Goal: Check status: Check status

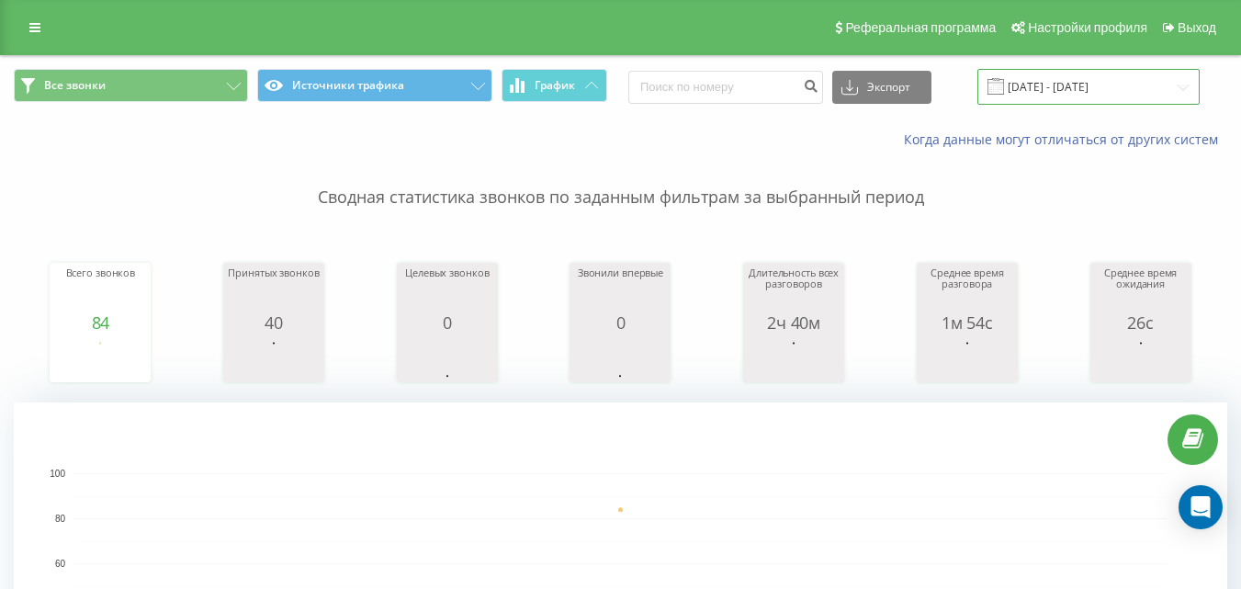
click at [1112, 88] on input "[DATE] - [DATE]" at bounding box center [1089, 87] width 222 height 36
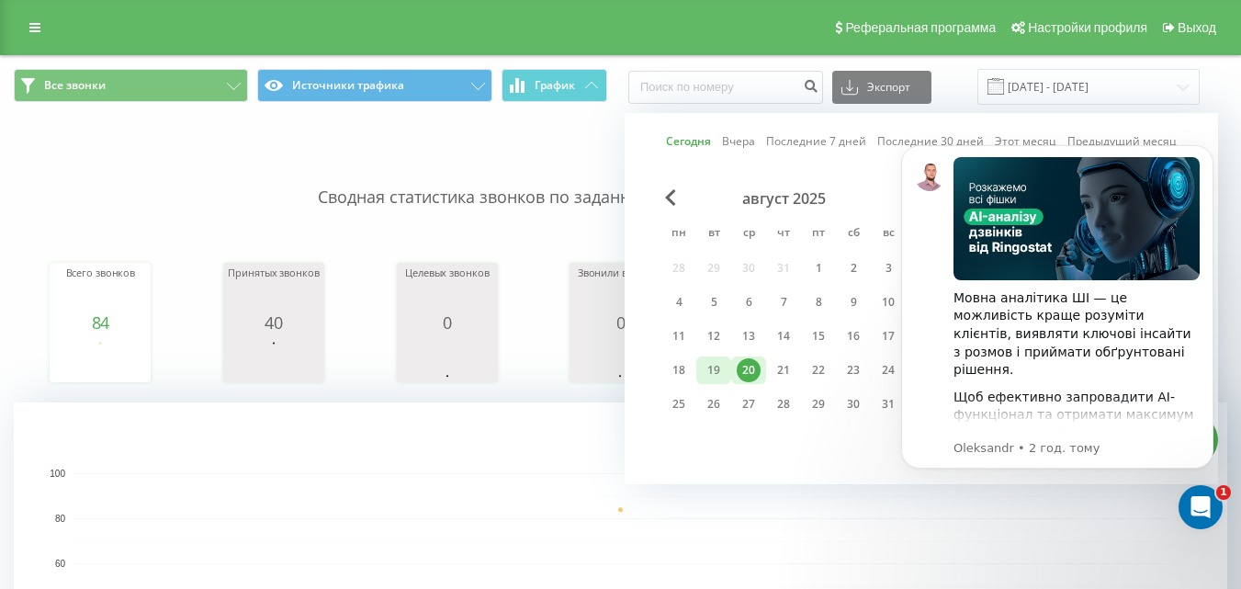
click at [707, 362] on div "19" at bounding box center [714, 370] width 24 height 24
click at [1204, 153] on icon "Dismiss notification" at bounding box center [1209, 150] width 10 height 10
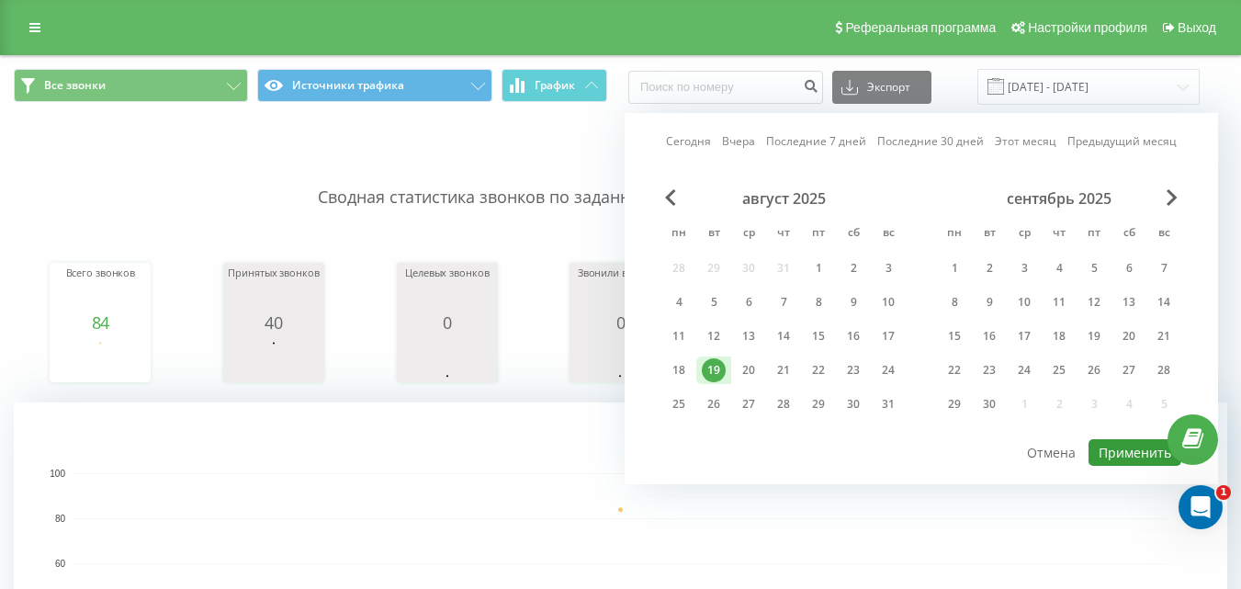
click at [1110, 447] on button "Применить" at bounding box center [1135, 452] width 93 height 27
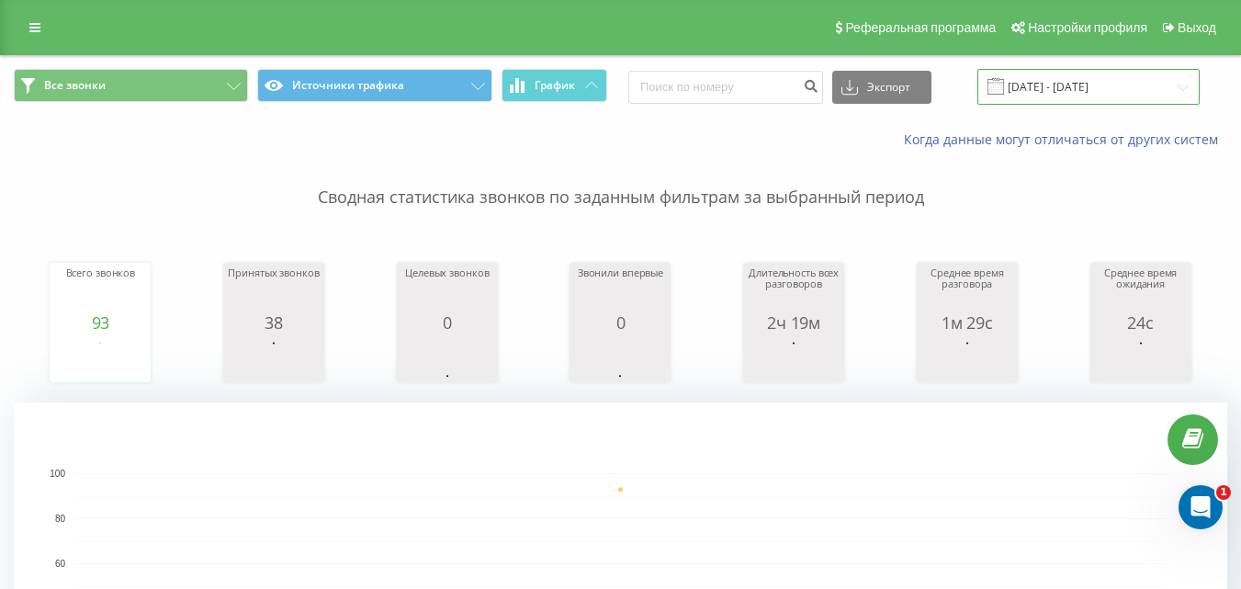
click at [1108, 85] on input "19.08.2025 - 19.08.2025" at bounding box center [1089, 87] width 222 height 36
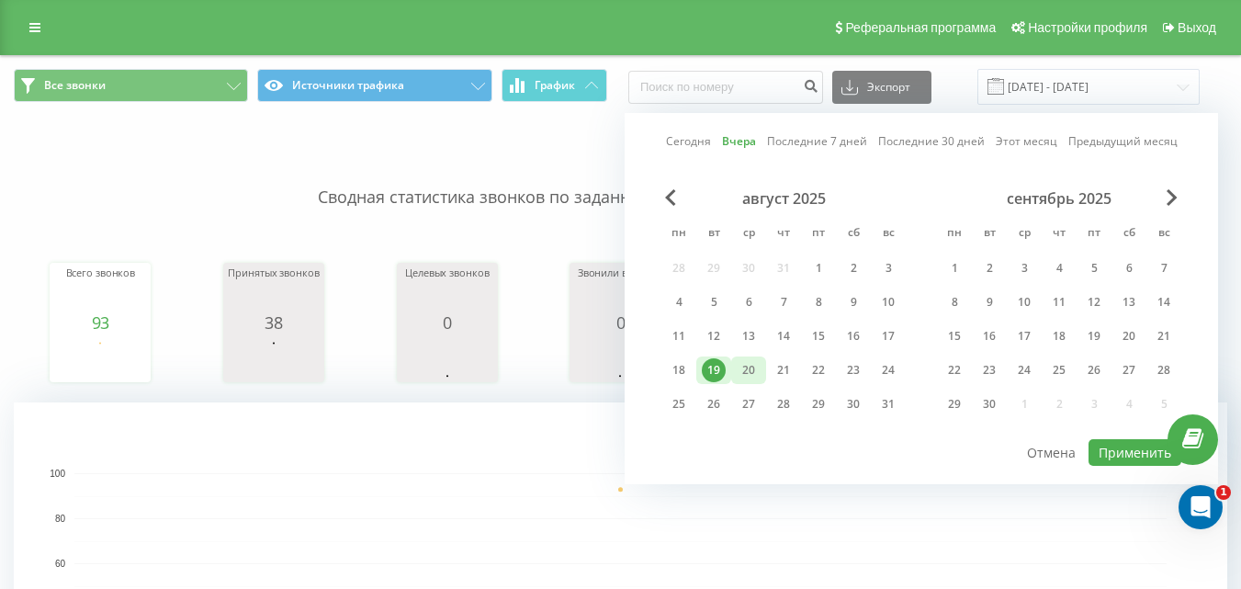
click at [756, 371] on div "20" at bounding box center [749, 370] width 24 height 24
click at [1121, 445] on button "Применить" at bounding box center [1135, 452] width 93 height 27
type input "[DATE] - [DATE]"
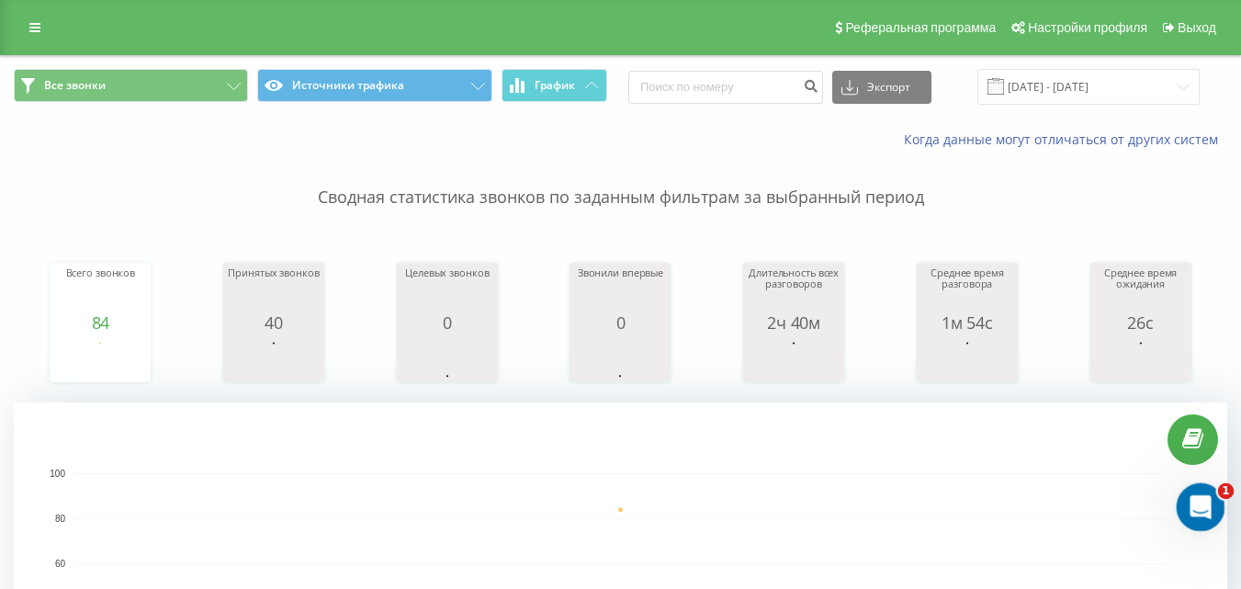
click at [1201, 500] on icon "Відкрити програму для спілкування Intercom" at bounding box center [1198, 505] width 30 height 30
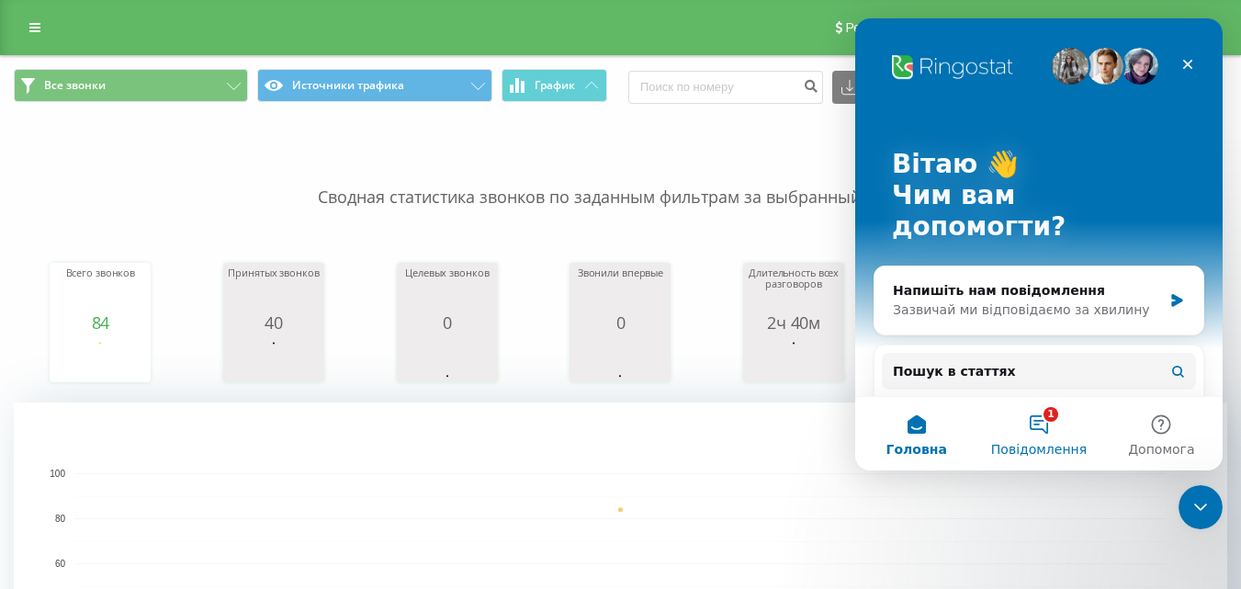
click at [1034, 420] on button "1 Повідомлення" at bounding box center [1039, 434] width 122 height 74
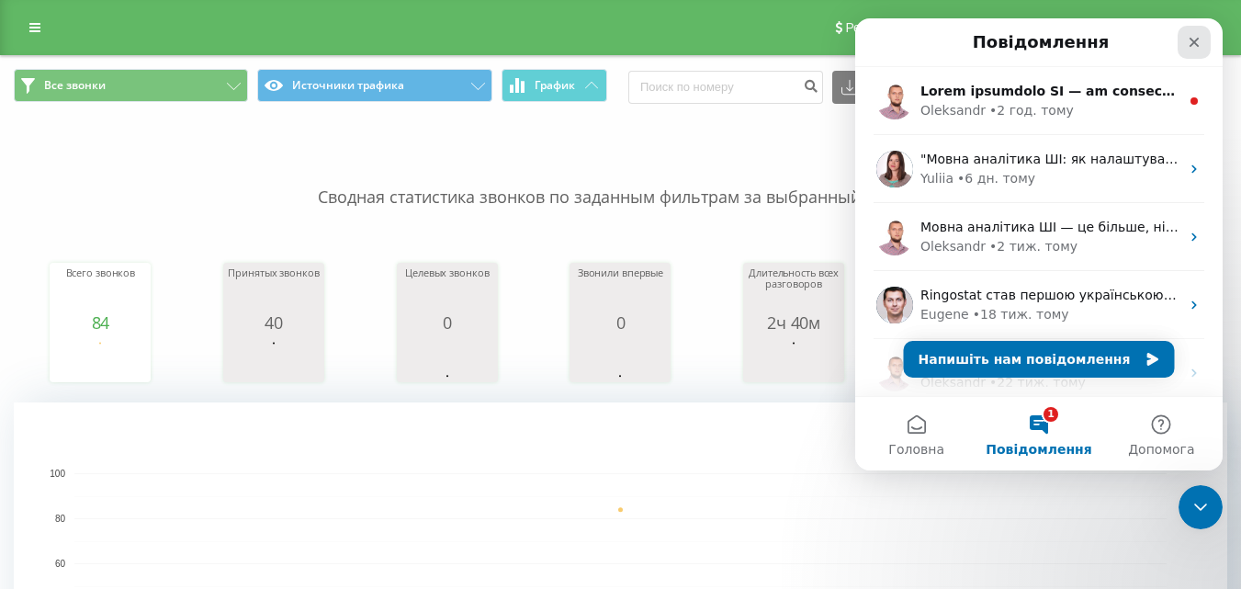
click at [1186, 54] on div "Закрити" at bounding box center [1194, 42] width 33 height 33
